Goal: Task Accomplishment & Management: Manage account settings

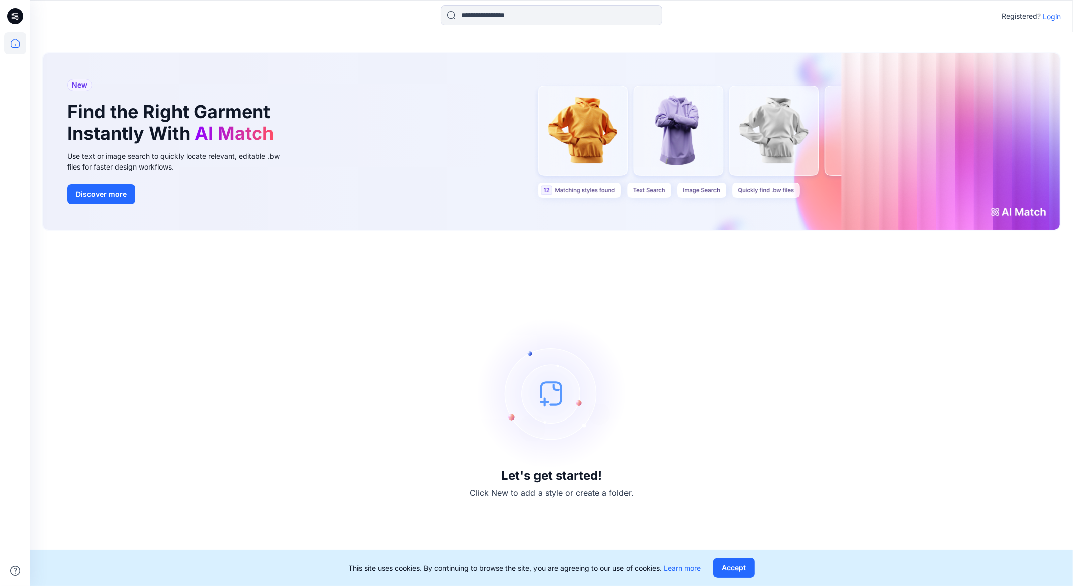
click at [1050, 17] on p "Login" at bounding box center [1052, 16] width 18 height 11
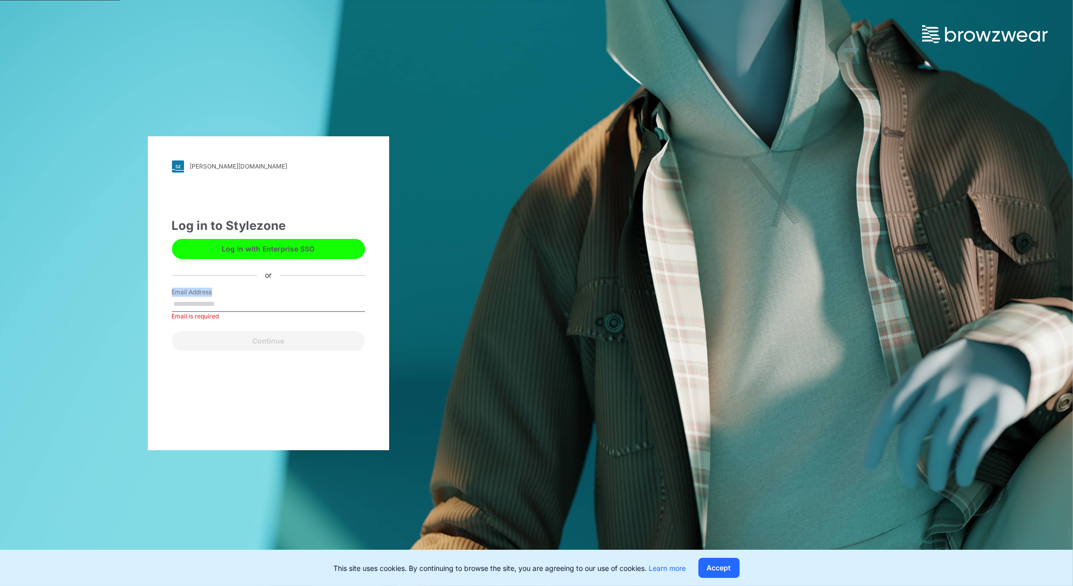
drag, startPoint x: 241, startPoint y: 293, endPoint x: 240, endPoint y: 298, distance: 5.1
click at [241, 297] on div "Email Address Email is required" at bounding box center [268, 303] width 193 height 30
click at [239, 303] on input "Email Address" at bounding box center [268, 304] width 193 height 15
type input "**********"
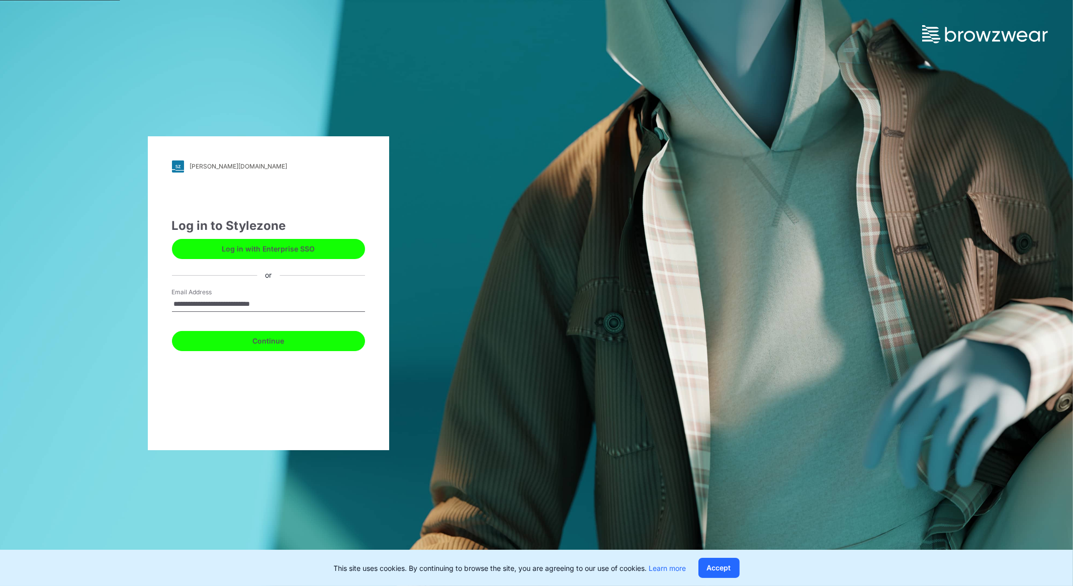
click at [299, 336] on button "Continue" at bounding box center [268, 341] width 193 height 20
click at [230, 298] on input "Email Address" at bounding box center [268, 304] width 193 height 15
click at [254, 256] on button "Log in with Enterprise SSO" at bounding box center [268, 249] width 193 height 20
click at [201, 295] on div "Email Address" at bounding box center [268, 303] width 193 height 30
type input "**********"
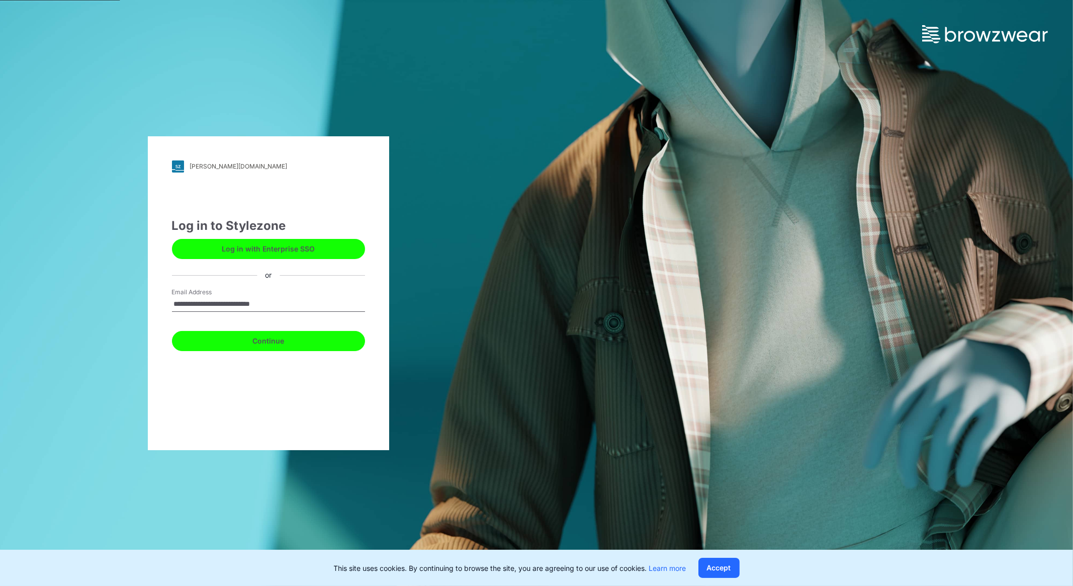
click at [266, 343] on button "Continue" at bounding box center [268, 341] width 193 height 20
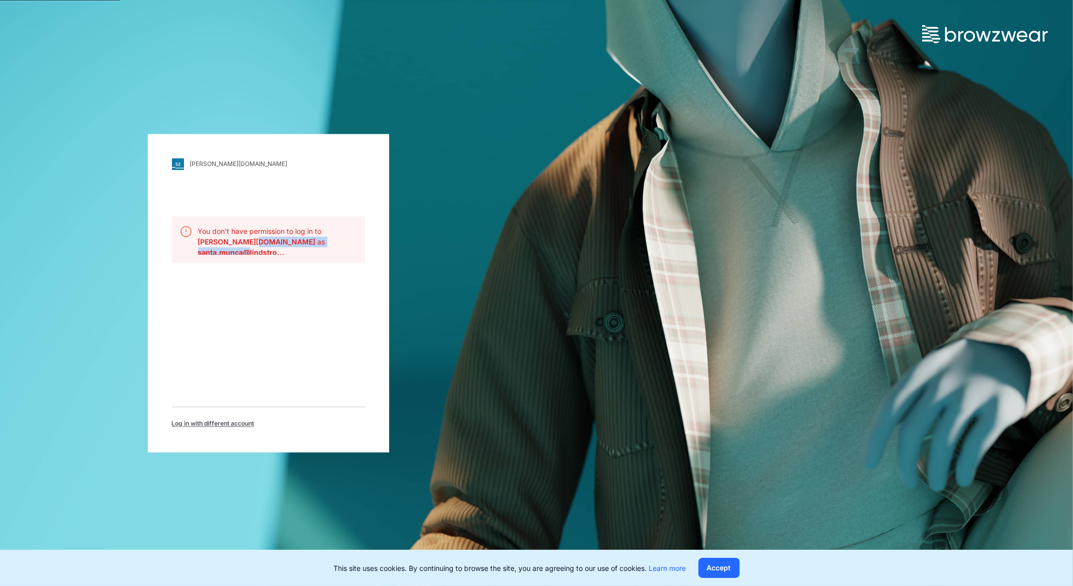
drag, startPoint x: 246, startPoint y: 240, endPoint x: 248, endPoint y: 258, distance: 17.7
click at [248, 258] on div "You don't have permission to log in to lindstrom.stylezone.com as santa.munca@l…" at bounding box center [268, 239] width 193 height 46
click at [248, 253] on b "santa.munca@lindstro..." at bounding box center [241, 252] width 87 height 9
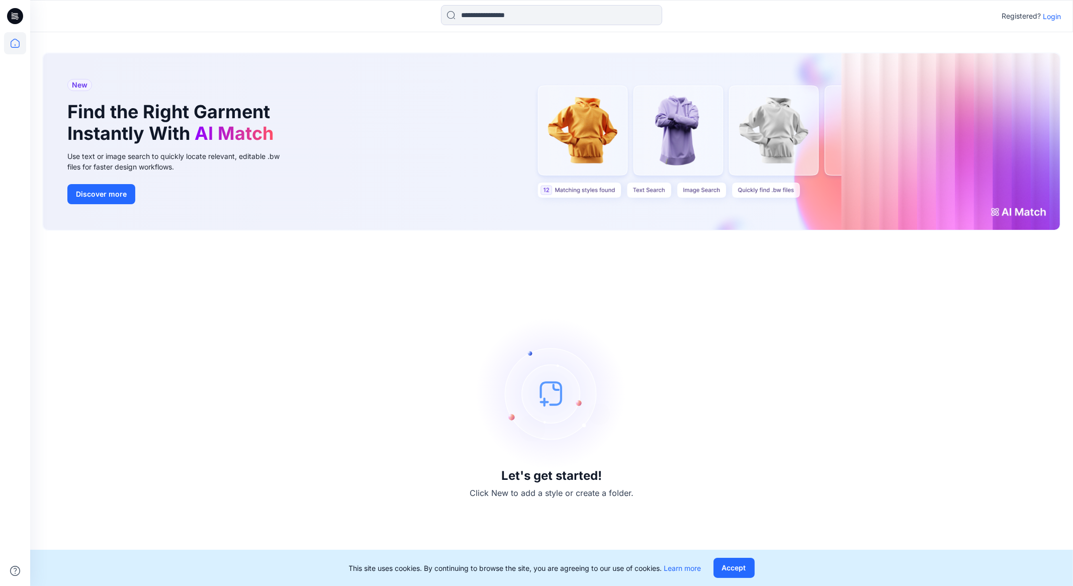
click at [1055, 19] on p "Login" at bounding box center [1052, 16] width 18 height 11
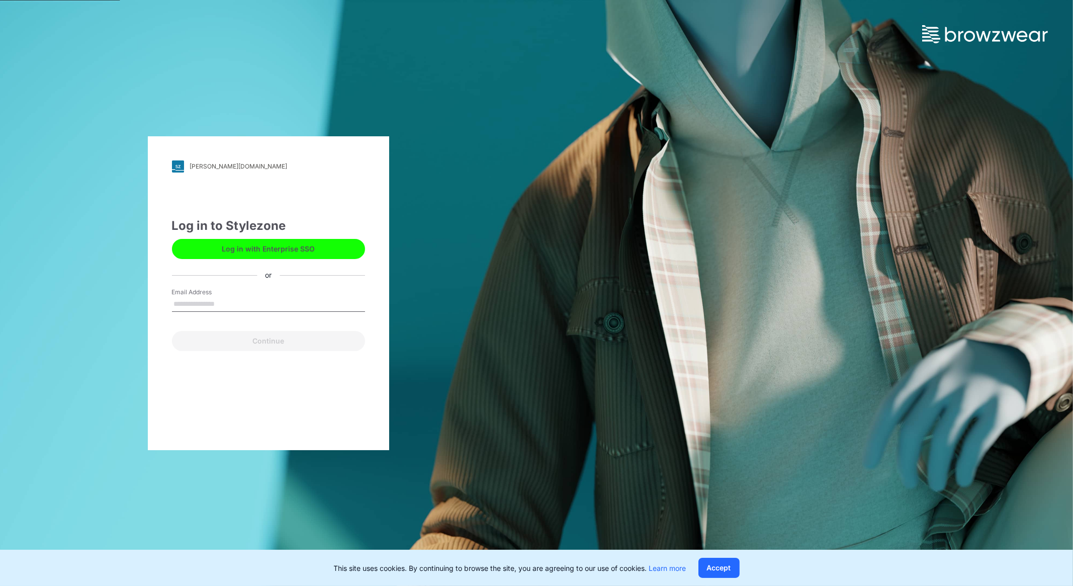
click at [226, 309] on input "Email Address" at bounding box center [268, 304] width 193 height 15
type input "**********"
click at [254, 345] on button "Continue" at bounding box center [268, 341] width 193 height 20
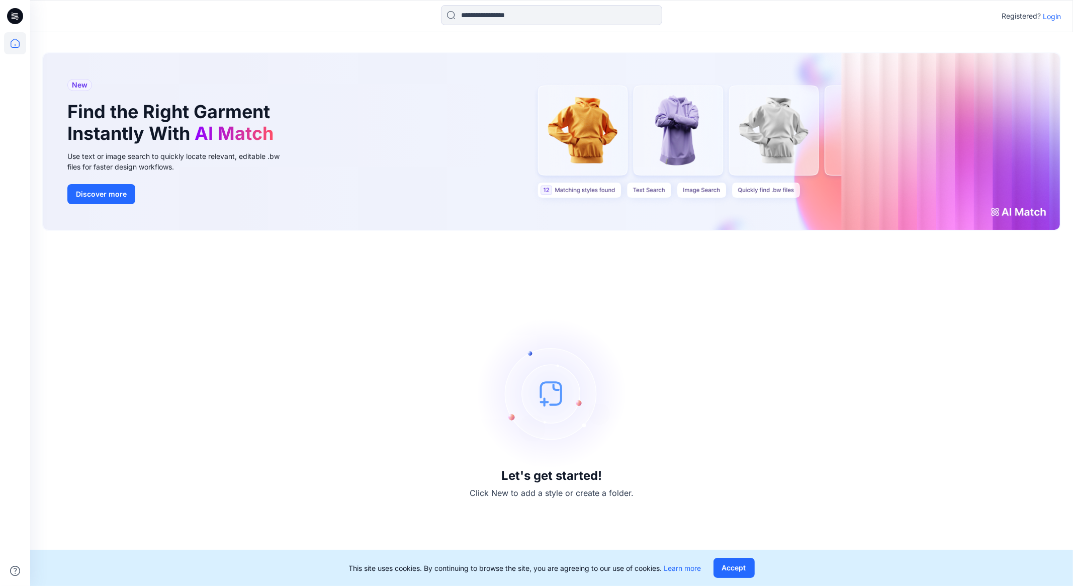
click at [1050, 18] on p "Login" at bounding box center [1052, 16] width 18 height 11
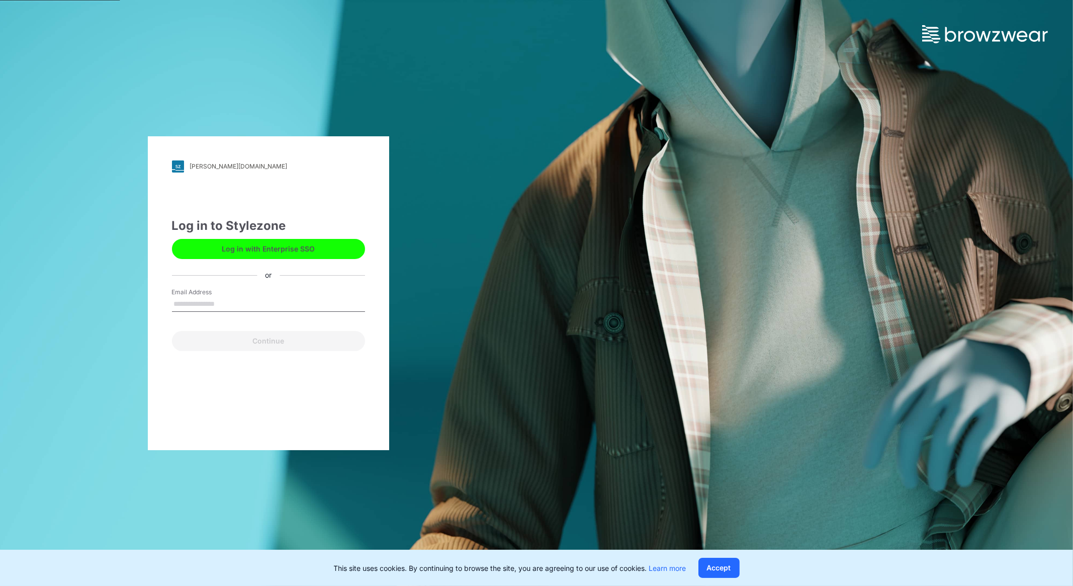
click at [246, 308] on input "Email Address" at bounding box center [268, 304] width 193 height 15
type input "**********"
click at [266, 337] on button "Continue" at bounding box center [268, 341] width 193 height 20
